Goal: Task Accomplishment & Management: Complete application form

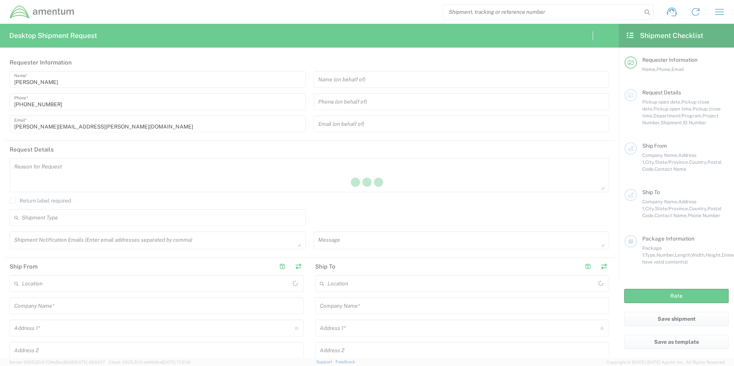
type input "[GEOGRAPHIC_DATA]"
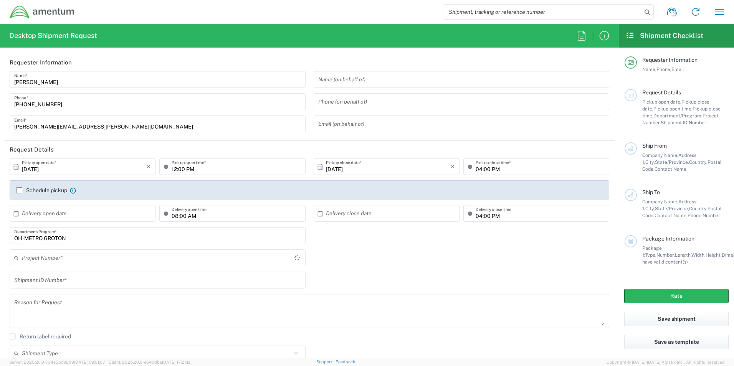
type input "[GEOGRAPHIC_DATA]"
type input "OVHD.100026.00000"
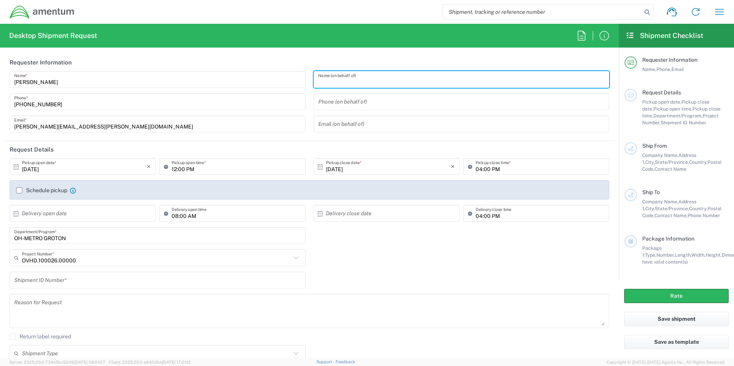
click at [388, 80] on input "text" at bounding box center [461, 79] width 287 height 13
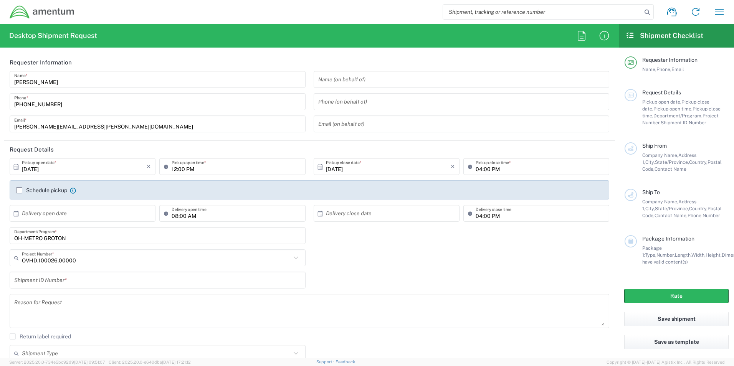
click at [371, 81] on input "text" at bounding box center [461, 79] width 287 height 13
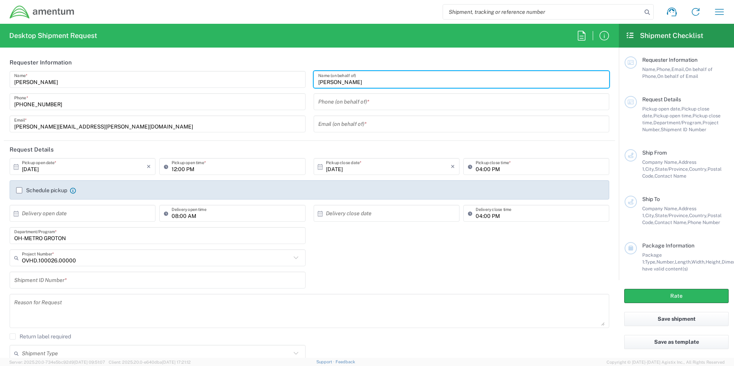
type input "[PERSON_NAME]"
click at [353, 100] on input "tel" at bounding box center [461, 101] width 287 height 13
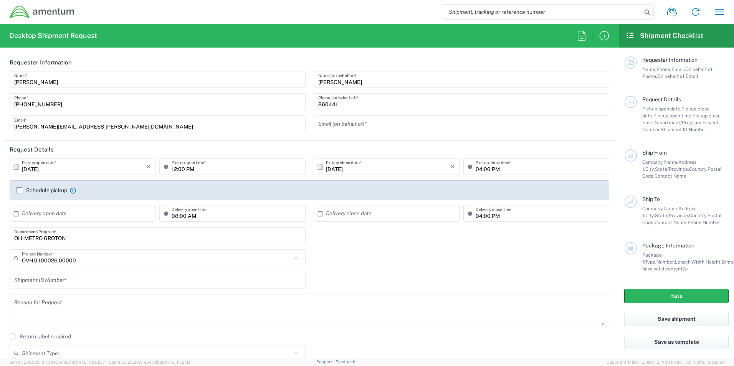
click at [349, 110] on div "860441 Phone (on behalf of) *" at bounding box center [462, 101] width 296 height 17
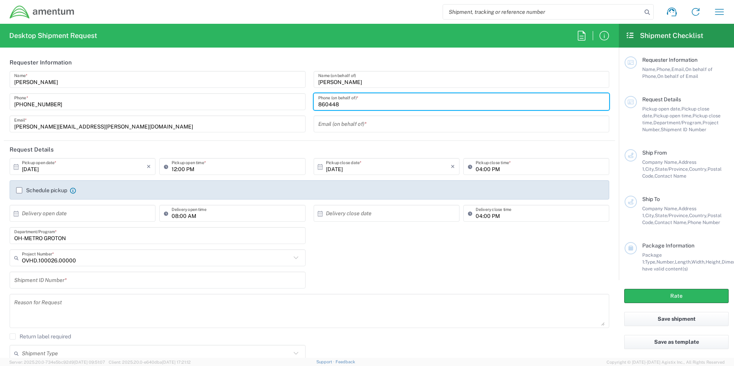
type input "8604481719"
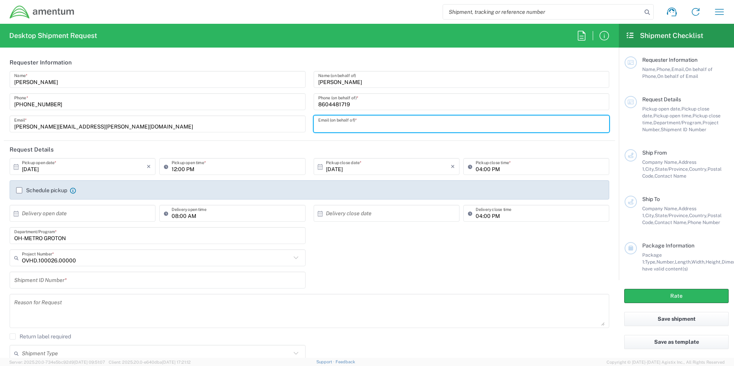
click at [349, 127] on input "text" at bounding box center [461, 123] width 287 height 13
type input "[PERSON_NAME][EMAIL_ADDRESS][PERSON_NAME][DOMAIN_NAME]"
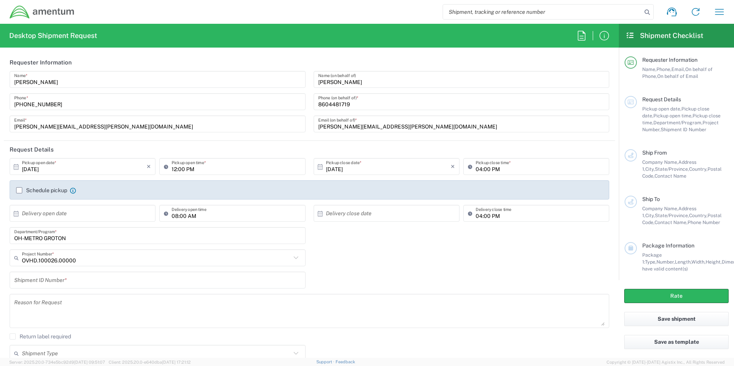
click at [20, 190] on label "Schedule pickup" at bounding box center [41, 190] width 51 height 6
click at [19, 190] on input "Schedule pickup" at bounding box center [19, 190] width 0 height 0
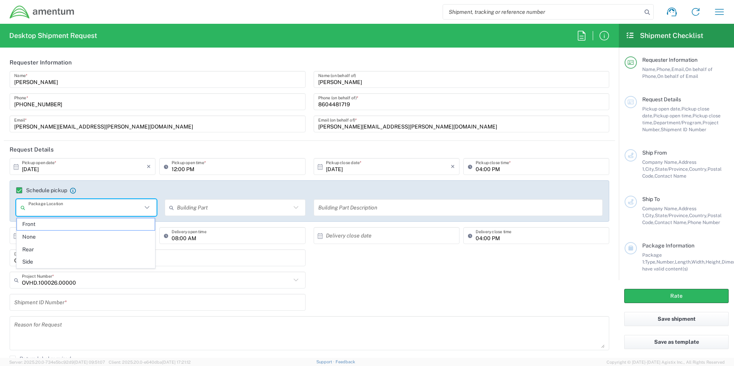
click at [95, 210] on input "text" at bounding box center [85, 207] width 114 height 13
type input "2nd Floor"
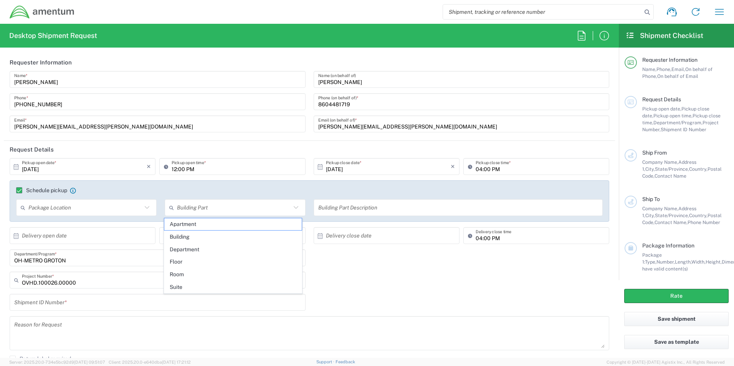
click at [147, 206] on icon at bounding box center [147, 208] width 10 height 10
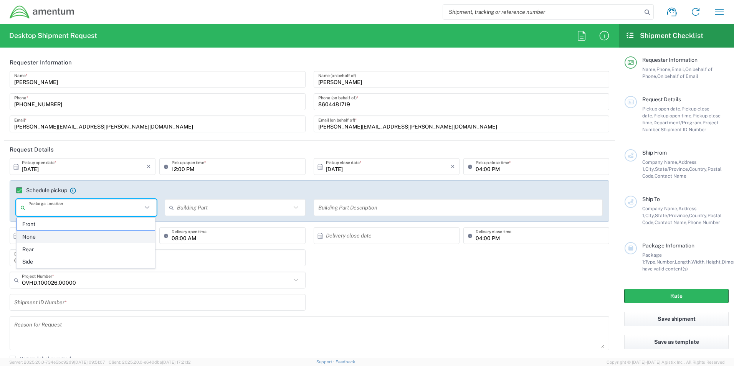
click at [38, 239] on span "None" at bounding box center [86, 237] width 138 height 12
type input "None"
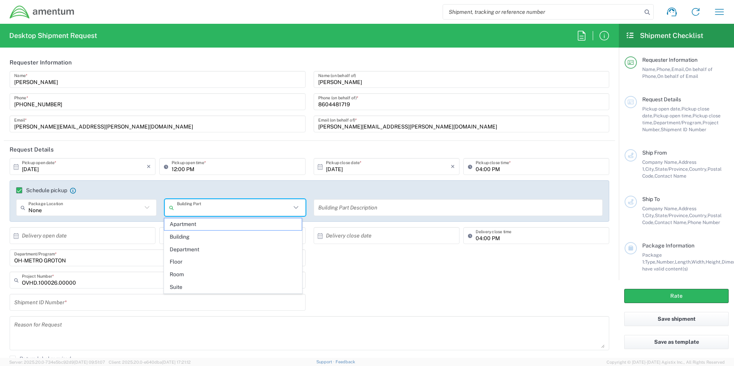
click at [220, 204] on input "text" at bounding box center [234, 207] width 114 height 13
click at [184, 261] on span "Floor" at bounding box center [233, 262] width 138 height 12
type input "Floor"
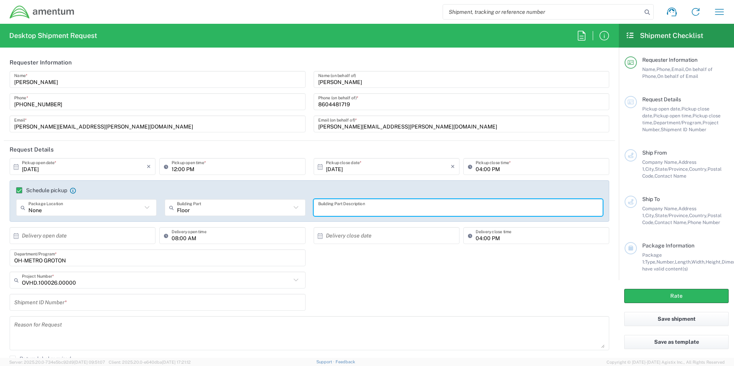
click at [338, 206] on input "text" at bounding box center [458, 207] width 280 height 13
type input "2nd Floor hallway table"
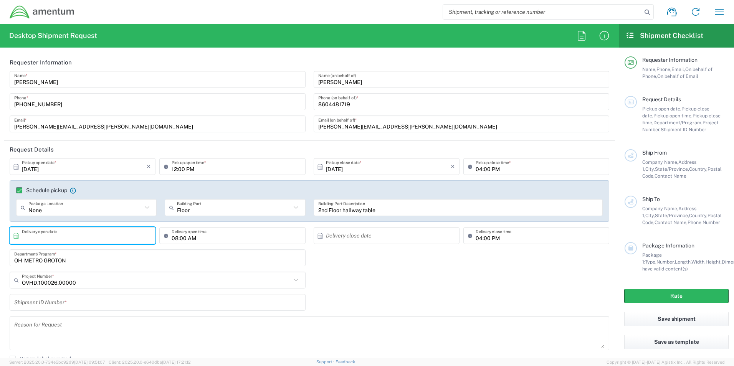
click at [99, 237] on input "text" at bounding box center [84, 235] width 125 height 13
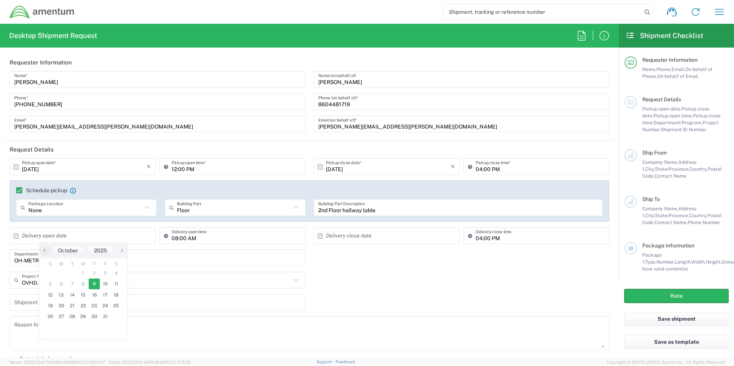
click at [97, 284] on span "9" at bounding box center [94, 284] width 11 height 11
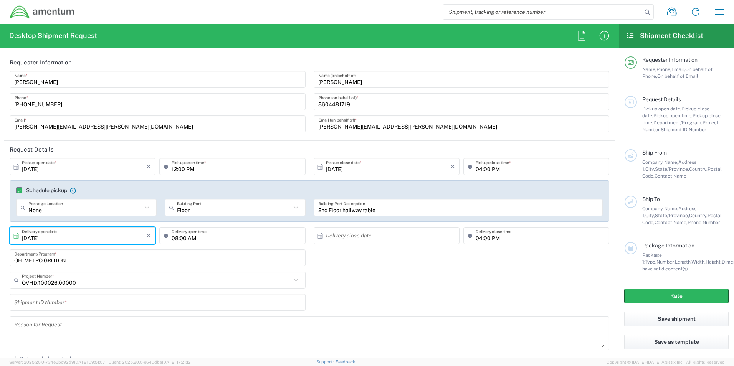
click at [140, 236] on input "[DATE]" at bounding box center [84, 235] width 125 height 13
click at [106, 286] on span "10" at bounding box center [105, 284] width 11 height 11
type input "[DATE]"
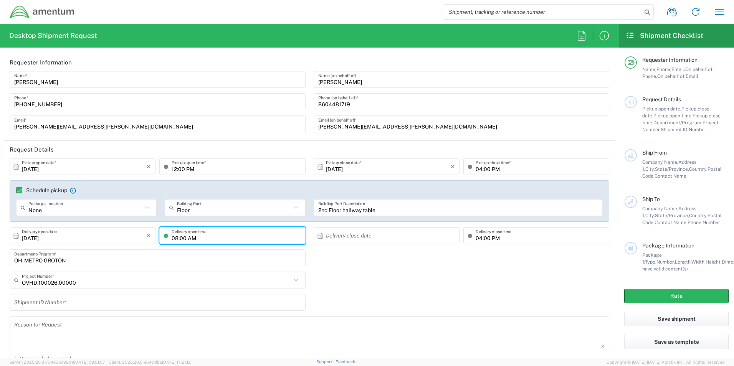
click at [271, 241] on input "08:00 AM" at bounding box center [236, 235] width 129 height 13
click at [282, 242] on input "08:00 AM" at bounding box center [236, 235] width 129 height 13
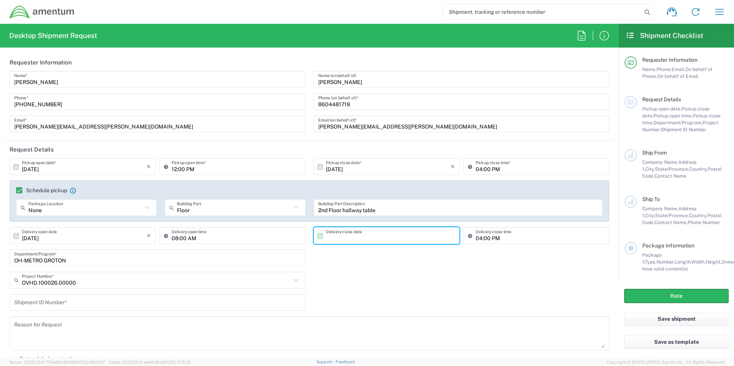
click at [423, 231] on input "text" at bounding box center [388, 235] width 125 height 13
click at [406, 284] on span "10" at bounding box center [406, 284] width 11 height 11
type input "[DATE]"
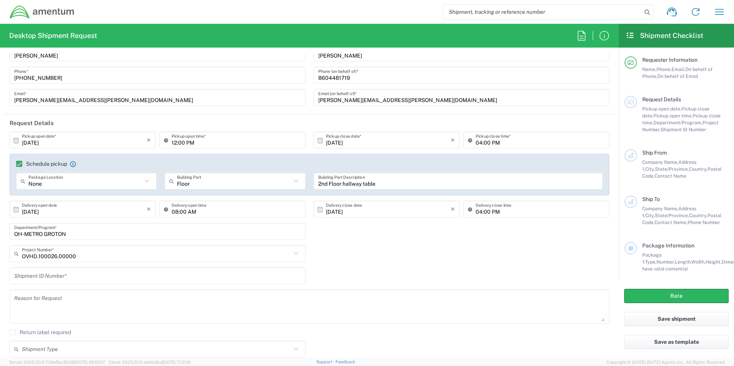
scroll to position [77, 0]
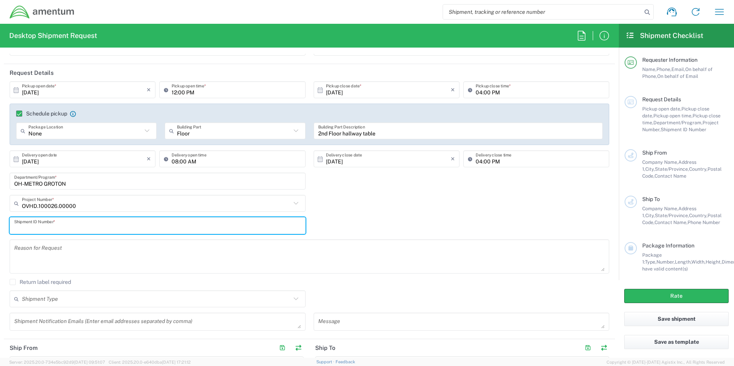
click at [91, 229] on input "text" at bounding box center [157, 225] width 287 height 13
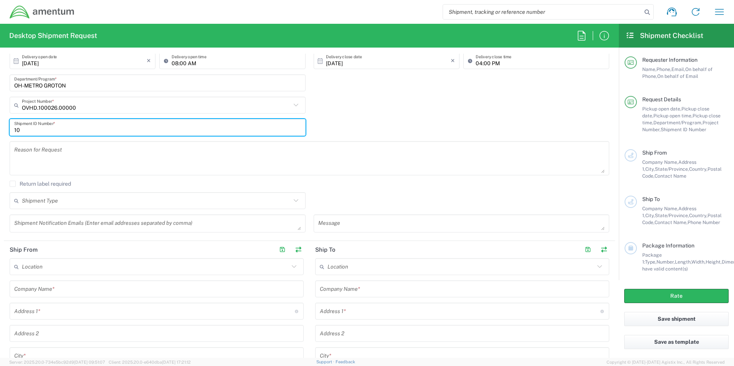
scroll to position [192, 0]
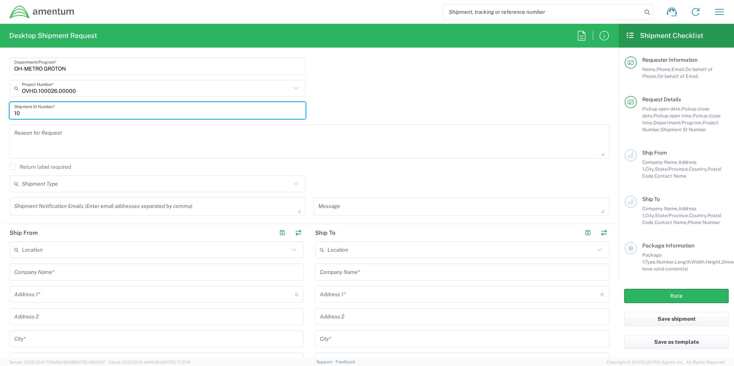
type input "10"
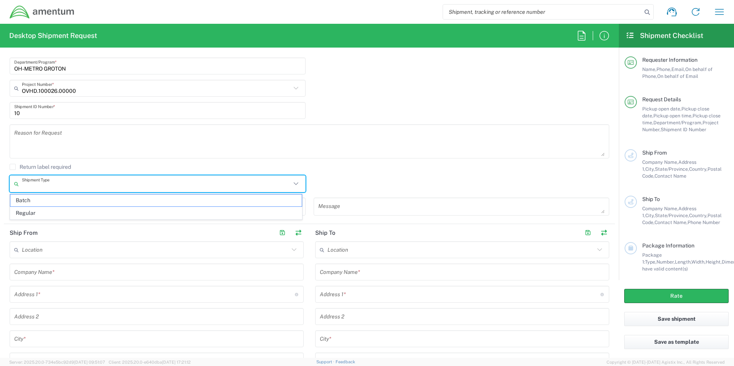
click at [85, 186] on input "text" at bounding box center [156, 183] width 269 height 13
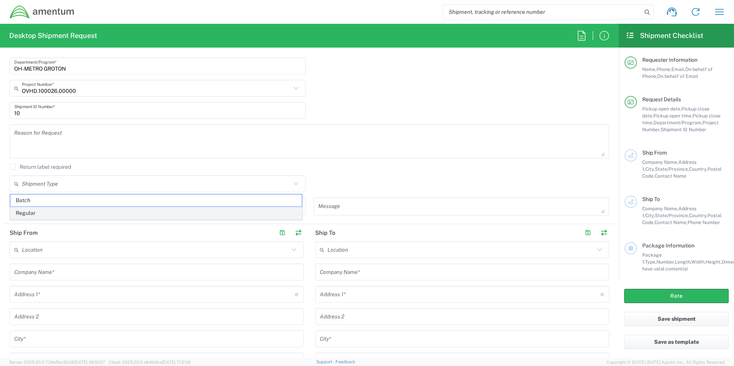
click at [36, 212] on span "Regular" at bounding box center [155, 213] width 291 height 12
type input "Regular"
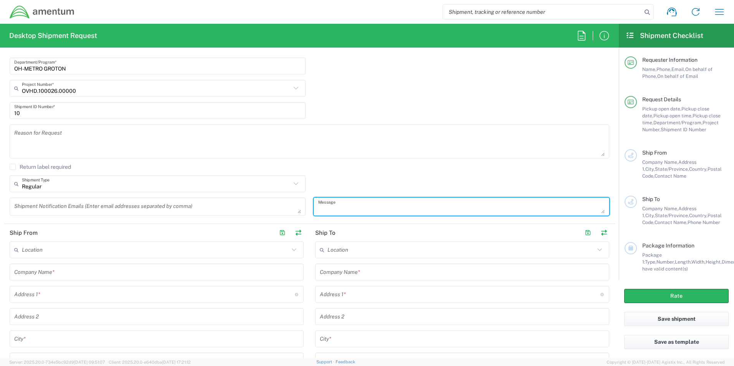
click at [372, 209] on textarea at bounding box center [461, 206] width 287 height 13
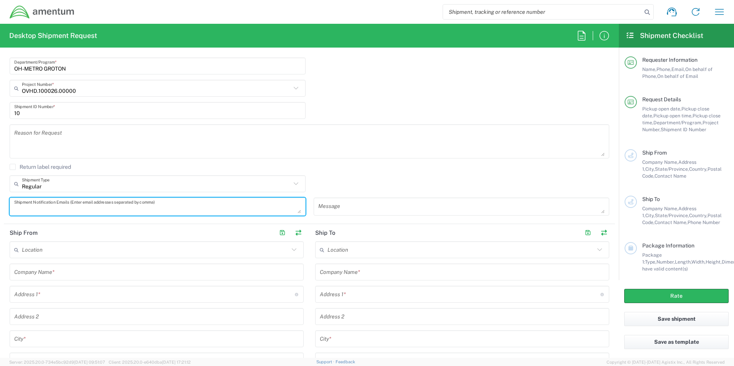
click at [199, 201] on textarea at bounding box center [157, 206] width 287 height 13
type textarea "[PERSON_NAME][EMAIL_ADDRESS][PERSON_NAME][DOMAIN_NAME]"
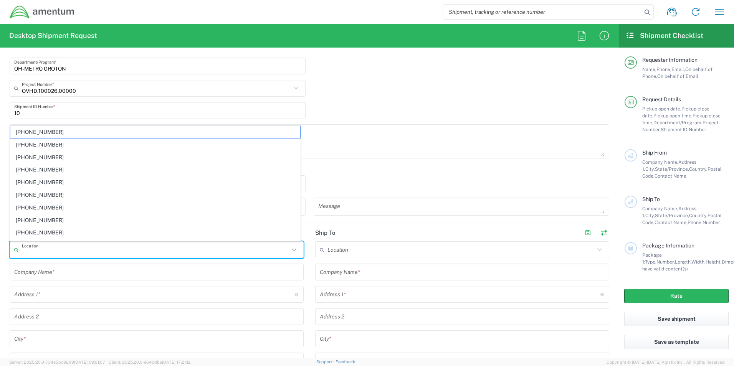
click at [59, 256] on input "text" at bounding box center [155, 249] width 267 height 13
click at [59, 257] on div "Location" at bounding box center [157, 249] width 294 height 17
click at [60, 271] on input "text" at bounding box center [156, 272] width 285 height 13
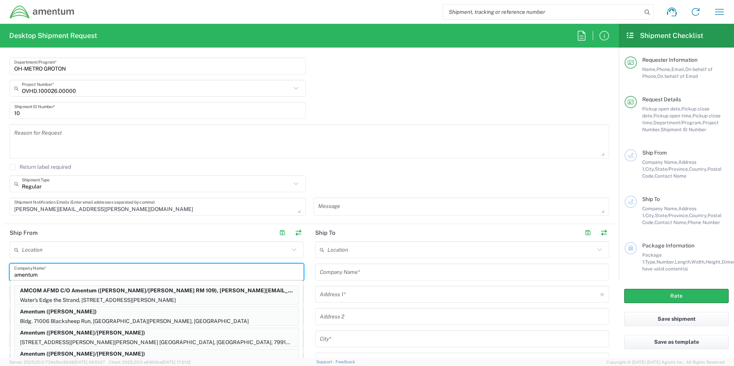
type input "amentum"
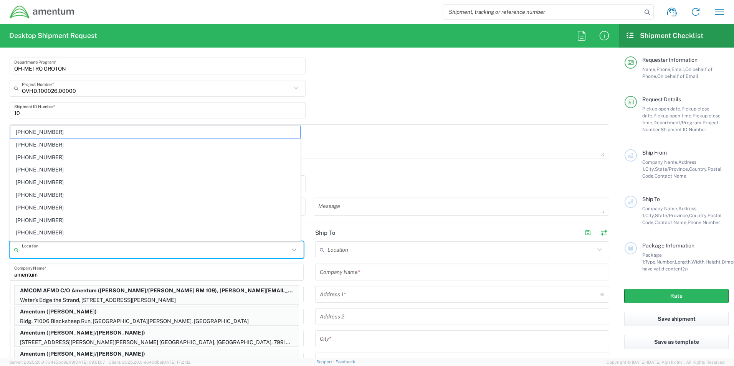
click at [206, 252] on input "text" at bounding box center [155, 249] width 267 height 13
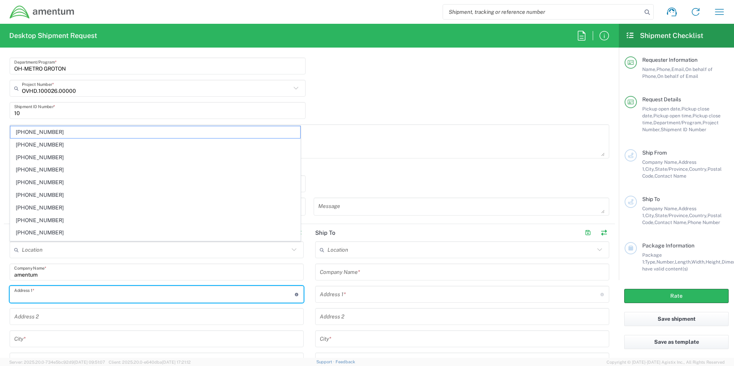
click at [55, 292] on input "text" at bounding box center [154, 294] width 281 height 13
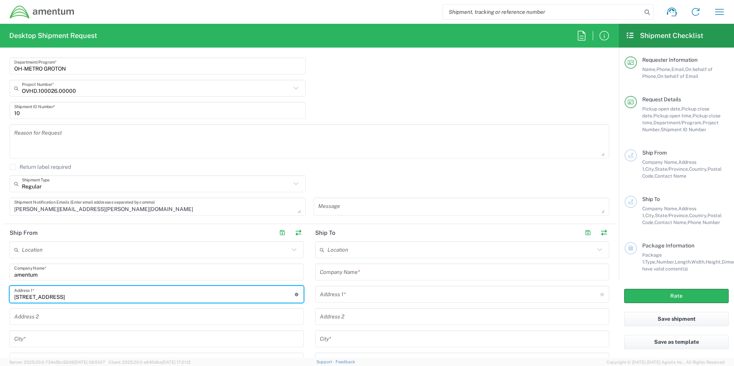
type input "[STREET_ADDRESS]"
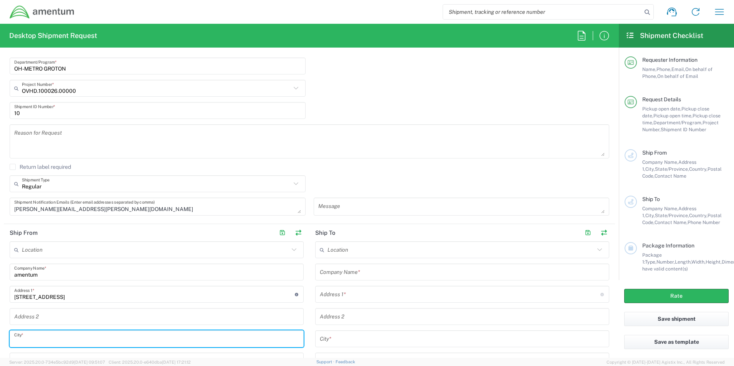
click at [50, 340] on input "text" at bounding box center [156, 338] width 285 height 13
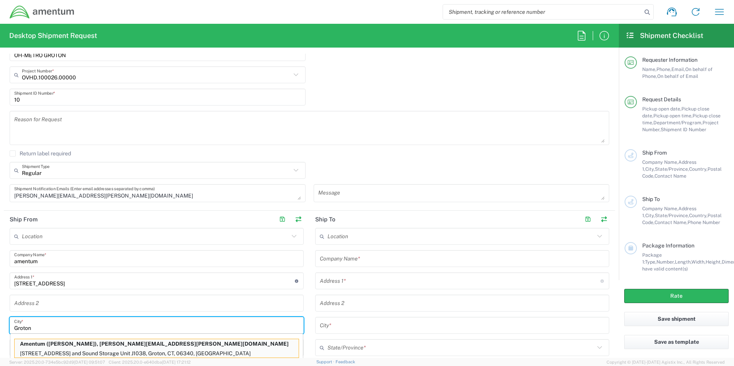
type input "Groton"
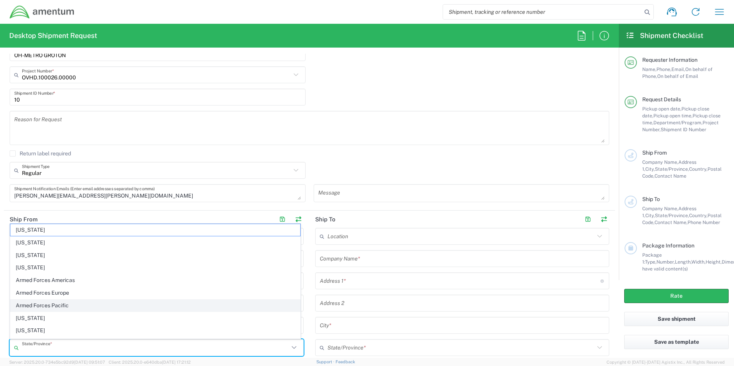
scroll to position [38, 0]
click at [41, 302] on span "[US_STATE]" at bounding box center [155, 305] width 290 height 12
type input "[US_STATE]"
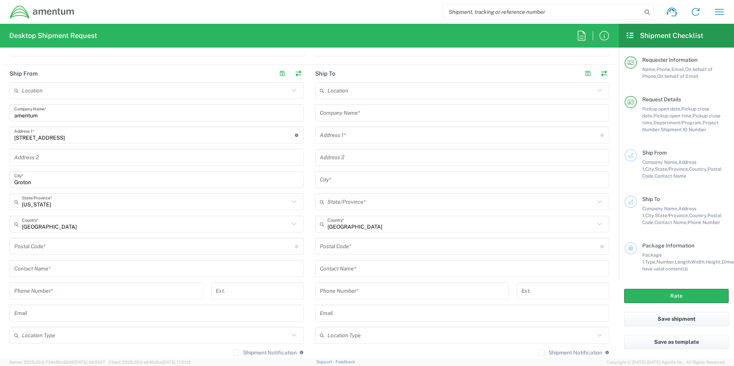
scroll to position [359, 0]
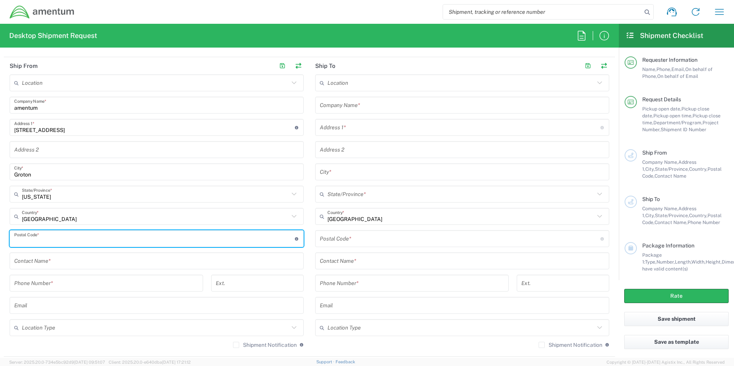
click at [73, 242] on input "undefined" at bounding box center [154, 238] width 281 height 13
type input "06340"
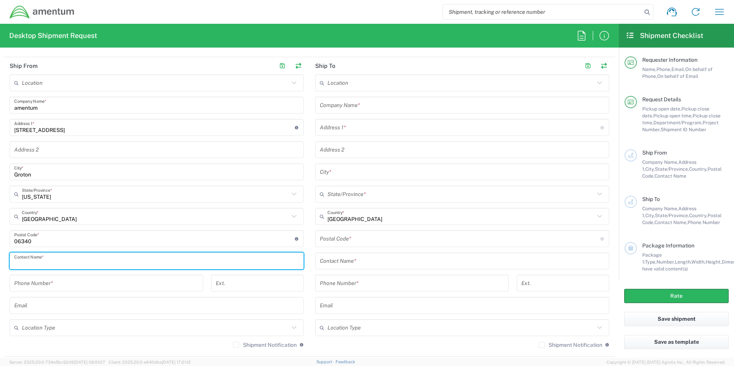
click at [79, 264] on input "text" at bounding box center [156, 260] width 285 height 13
type input "[PERSON_NAME]"
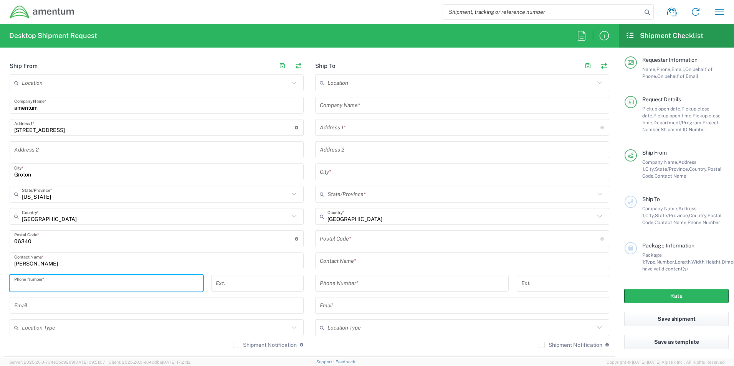
click at [61, 285] on input "tel" at bounding box center [106, 283] width 184 height 13
type input "8604481719"
click at [41, 308] on input "text" at bounding box center [156, 305] width 285 height 13
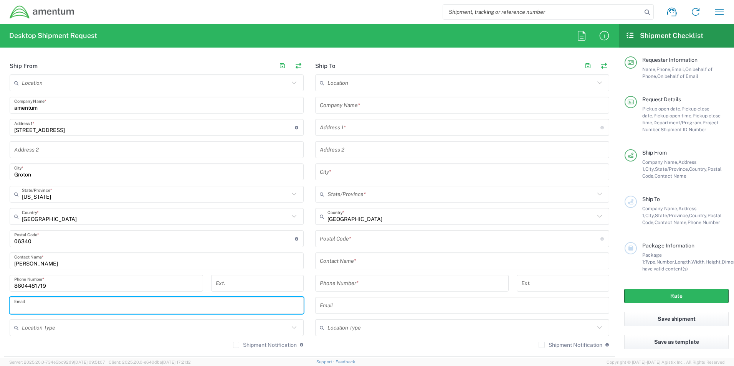
type input "[PERSON_NAME][EMAIL_ADDRESS][PERSON_NAME][DOMAIN_NAME]"
type input "8604481719"
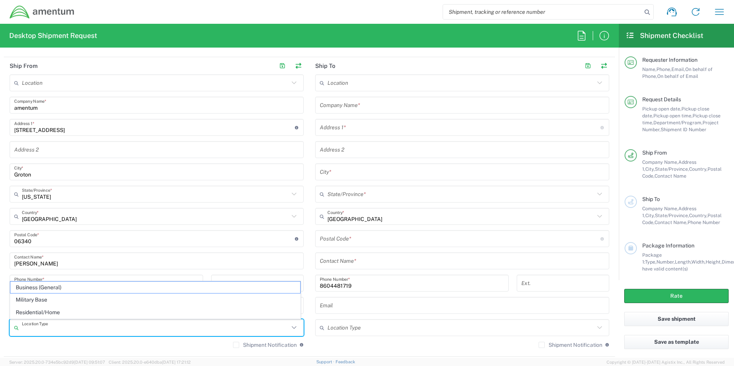
click at [54, 332] on input "text" at bounding box center [155, 327] width 267 height 13
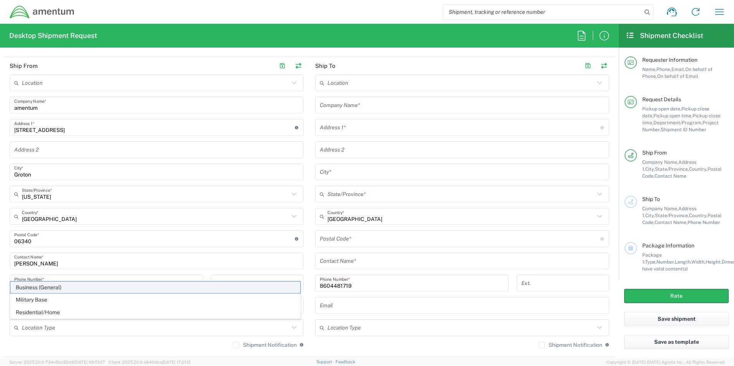
click at [46, 288] on span "Business (General)" at bounding box center [155, 288] width 290 height 12
type input "Business (General)"
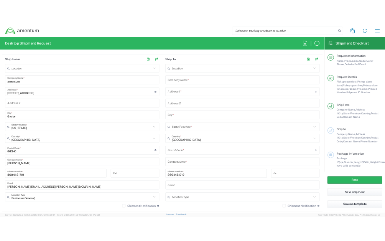
scroll to position [167, 0]
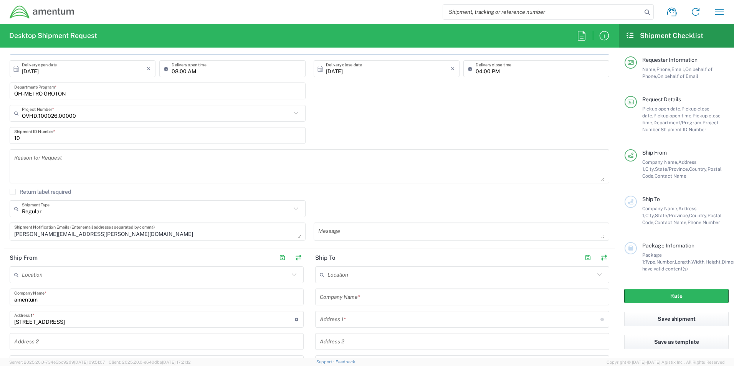
click at [366, 275] on input "text" at bounding box center [460, 274] width 267 height 13
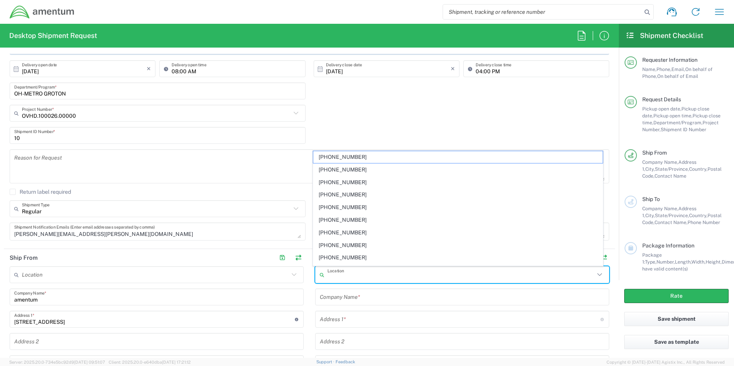
click at [362, 297] on input "text" at bounding box center [462, 297] width 285 height 13
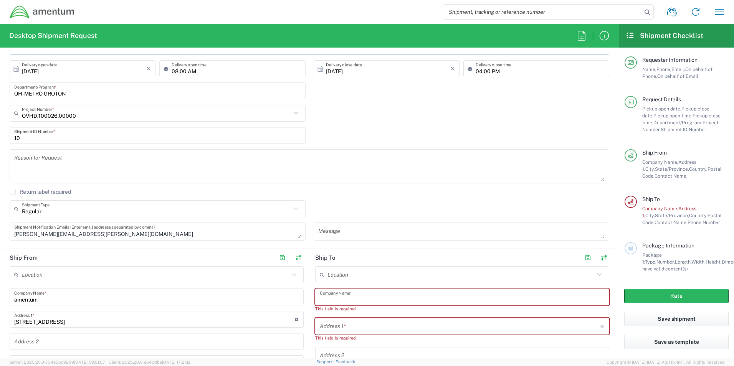
click at [323, 298] on input "text" at bounding box center [462, 297] width 285 height 13
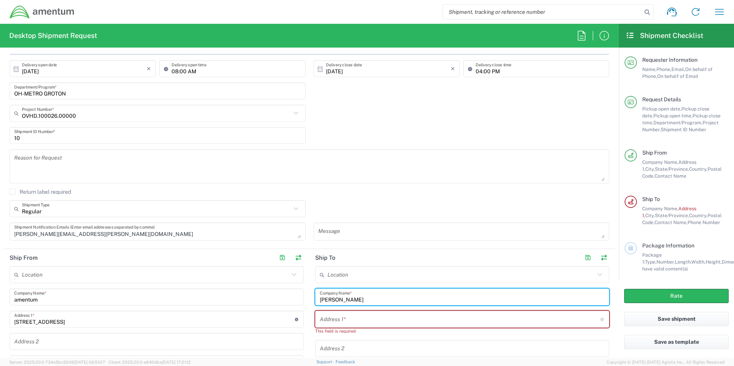
type input "[PERSON_NAME]"
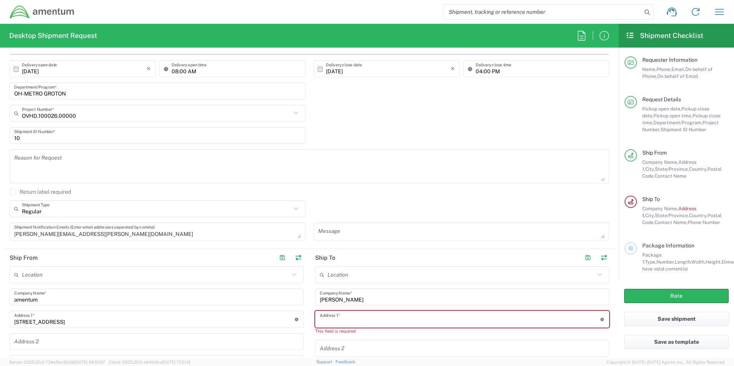
click at [324, 318] on input "text" at bounding box center [460, 319] width 281 height 13
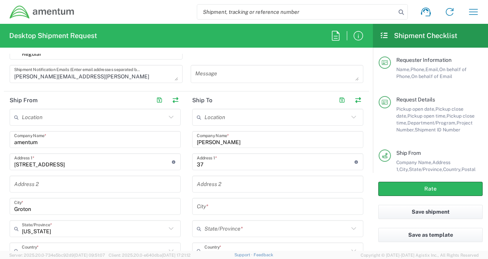
scroll to position [359, 0]
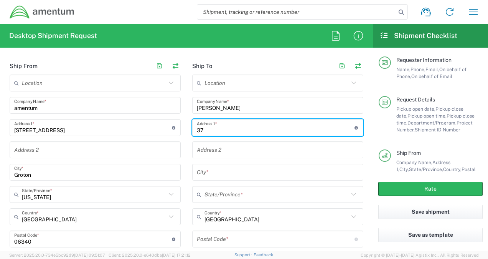
click at [236, 127] on input "37" at bounding box center [276, 127] width 158 height 13
type input "[STREET_ADDRESS][PERSON_NAME]"
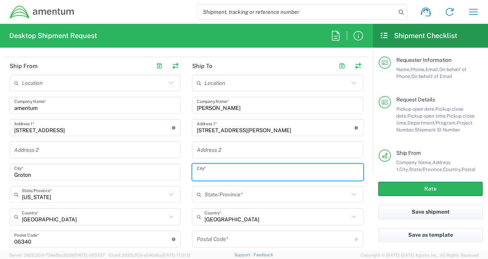
click at [213, 172] on input "text" at bounding box center [278, 171] width 162 height 13
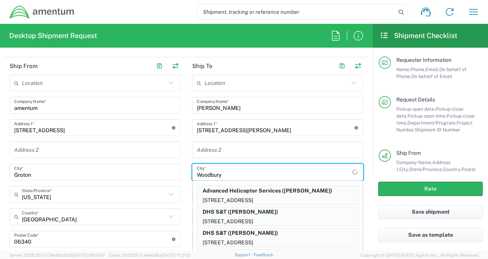
type input "Woodbury"
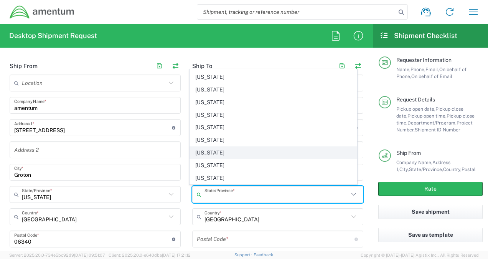
scroll to position [115, 0]
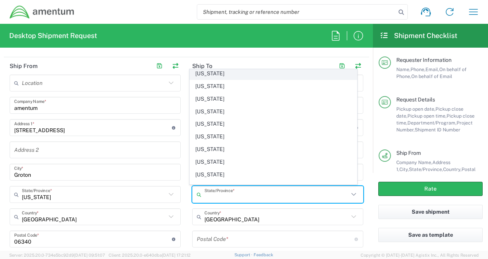
click at [225, 73] on span "[US_STATE]" at bounding box center [273, 74] width 167 height 12
type input "[US_STATE]"
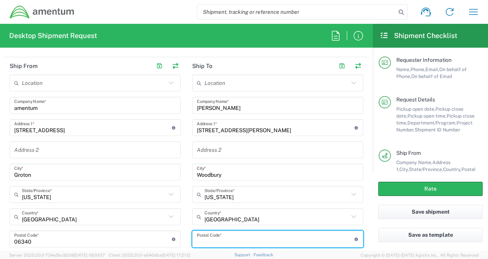
click at [222, 238] on input "undefined" at bounding box center [276, 238] width 158 height 13
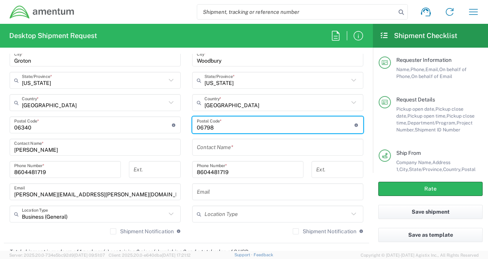
scroll to position [512, 0]
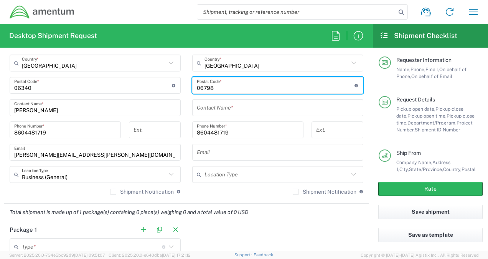
type input "06798"
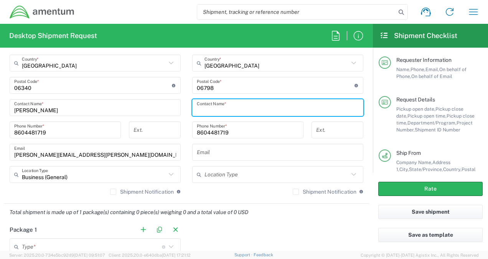
click at [228, 104] on input "text" at bounding box center [278, 107] width 162 height 13
type input "[PERSON_NAME]"
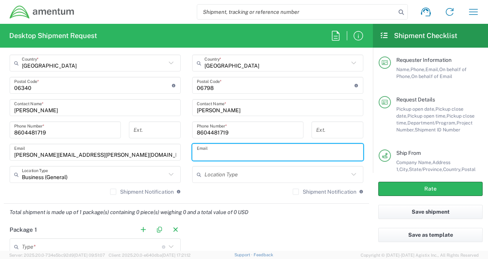
click at [233, 152] on input "text" at bounding box center [278, 151] width 162 height 13
type input "[PERSON_NAME][EMAIL_ADDRESS][PERSON_NAME][DOMAIN_NAME]"
click at [230, 175] on input "text" at bounding box center [277, 174] width 144 height 13
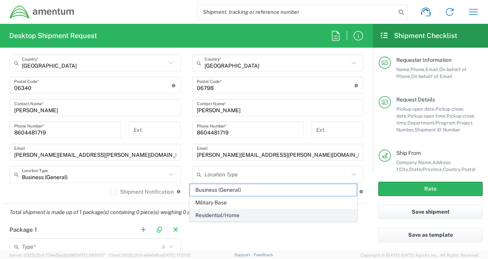
click at [221, 214] on span "Residential/Home" at bounding box center [273, 215] width 167 height 12
type input "Residential/Home"
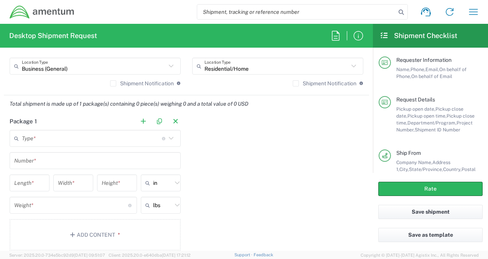
scroll to position [627, 0]
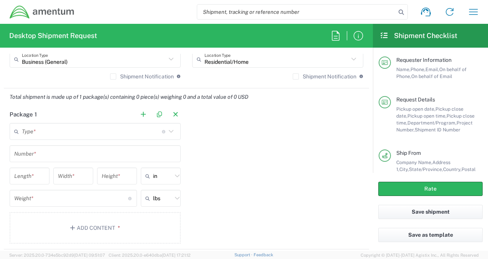
click at [169, 129] on icon at bounding box center [171, 131] width 10 height 10
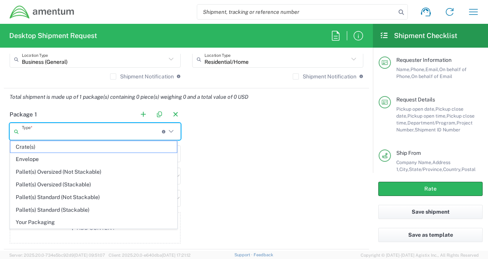
click at [35, 157] on span "Envelope" at bounding box center [93, 159] width 167 height 12
type input "Envelope"
type input "1"
type input "9.5"
type input "12.5"
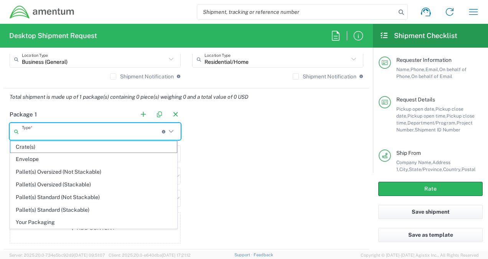
type input "0.25"
type input "1"
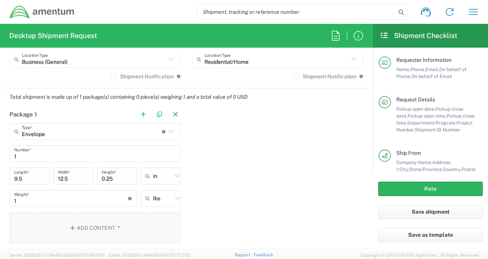
click at [97, 226] on button "Add Content *" at bounding box center [95, 227] width 171 height 31
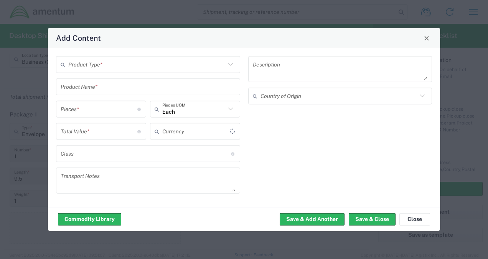
type input "US Dollar"
click at [231, 66] on icon at bounding box center [231, 64] width 10 height 10
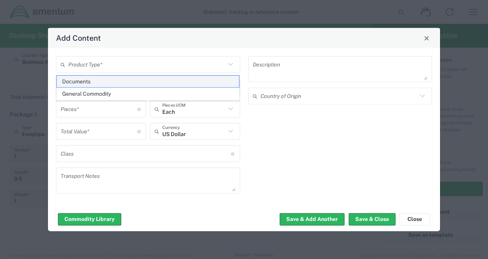
click at [86, 81] on span "Documents" at bounding box center [148, 82] width 183 height 12
type input "Documents"
type input "1"
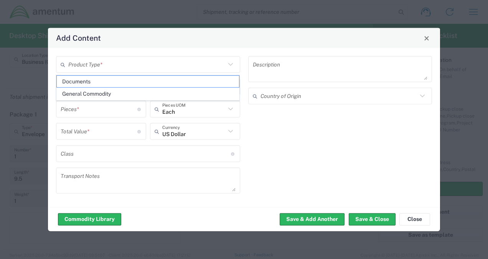
type textarea "Documents"
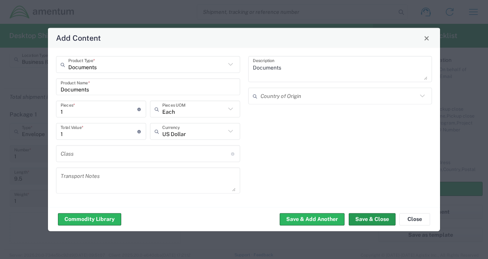
click at [376, 215] on button "Save & Close" at bounding box center [372, 219] width 47 height 12
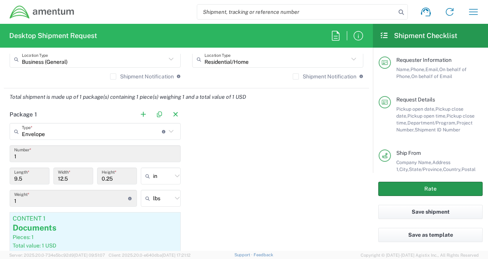
click at [433, 189] on button "Rate" at bounding box center [430, 189] width 104 height 14
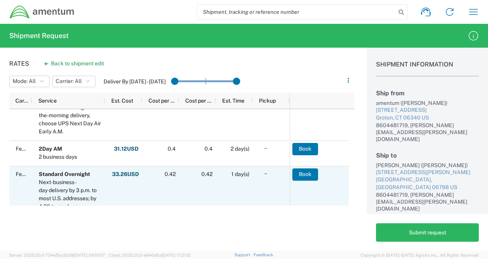
scroll to position [355, 0]
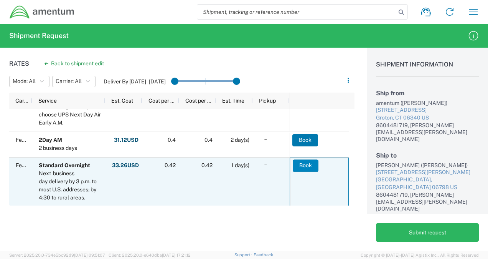
click at [308, 164] on button "Book" at bounding box center [306, 165] width 26 height 12
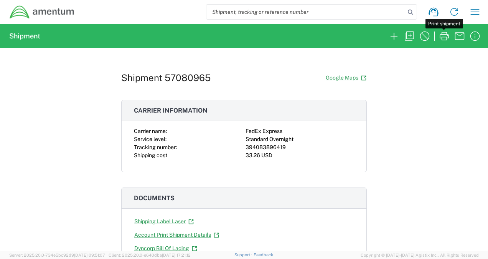
drag, startPoint x: 447, startPoint y: 38, endPoint x: 452, endPoint y: 35, distance: 5.1
click at [451, 36] on button "button" at bounding box center [444, 35] width 15 height 15
